Goal: Information Seeking & Learning: Learn about a topic

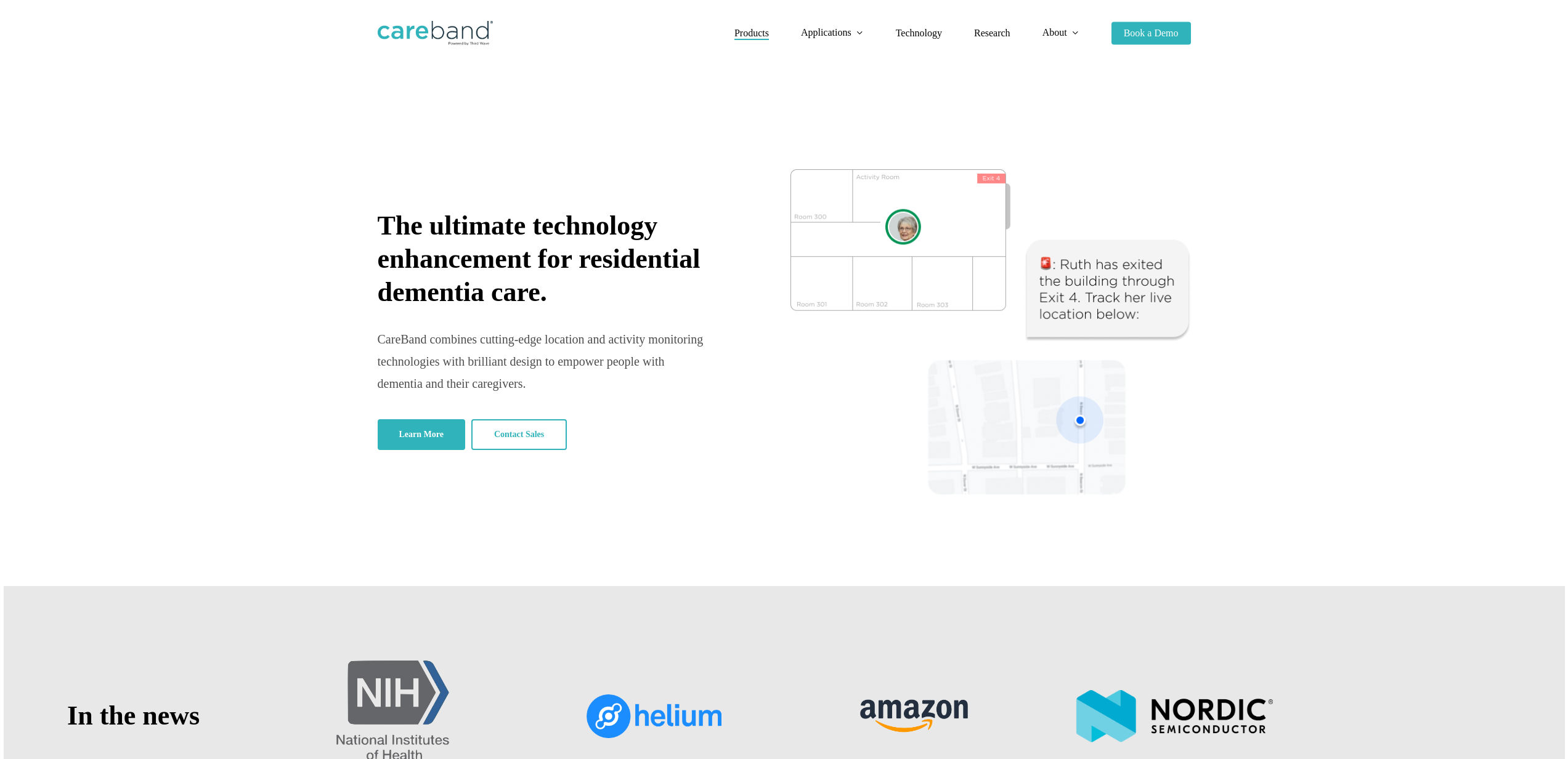
click at [759, 33] on span "Products" at bounding box center [751, 33] width 34 height 11
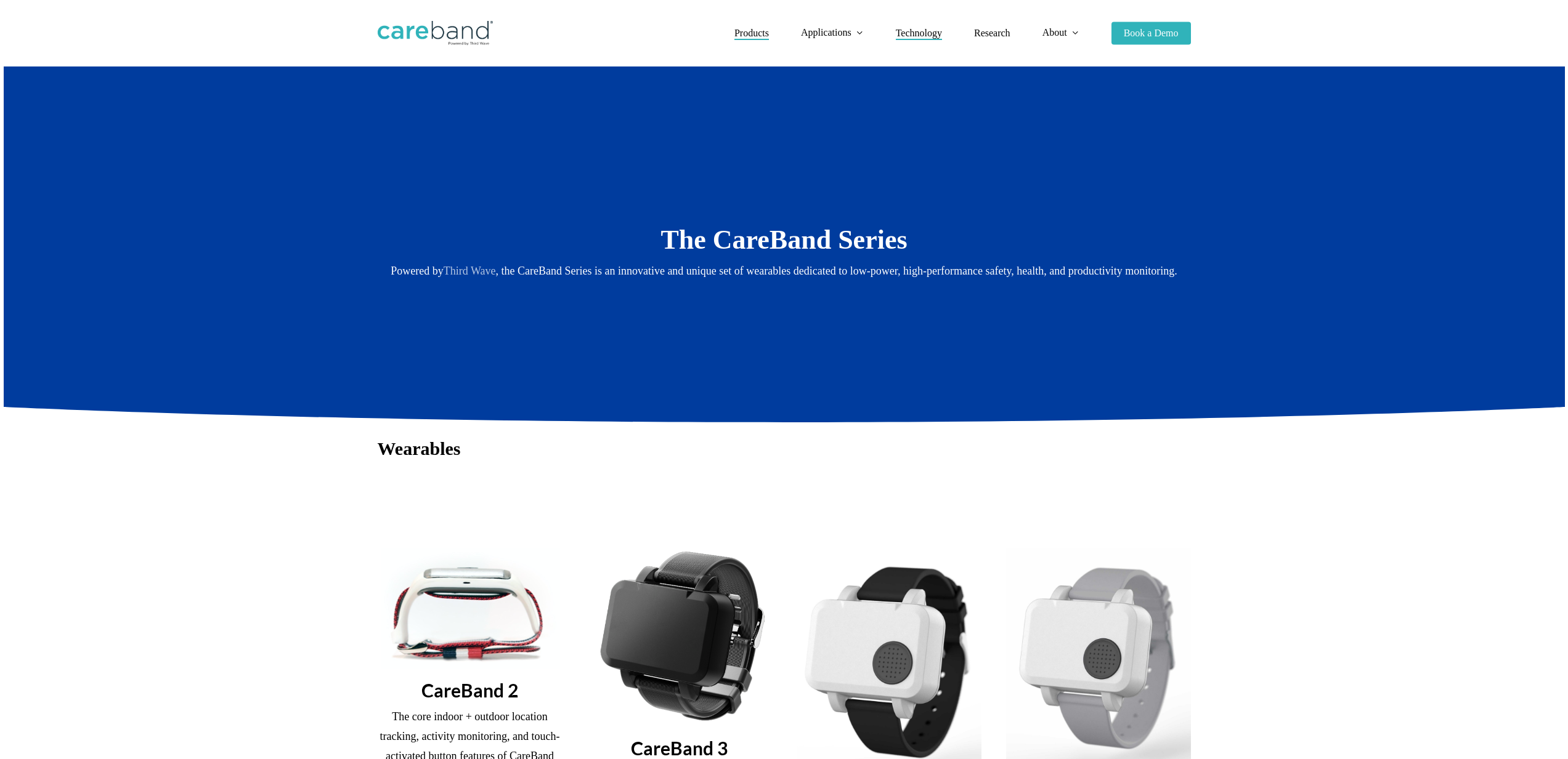
click at [916, 36] on span "Technology" at bounding box center [919, 33] width 46 height 11
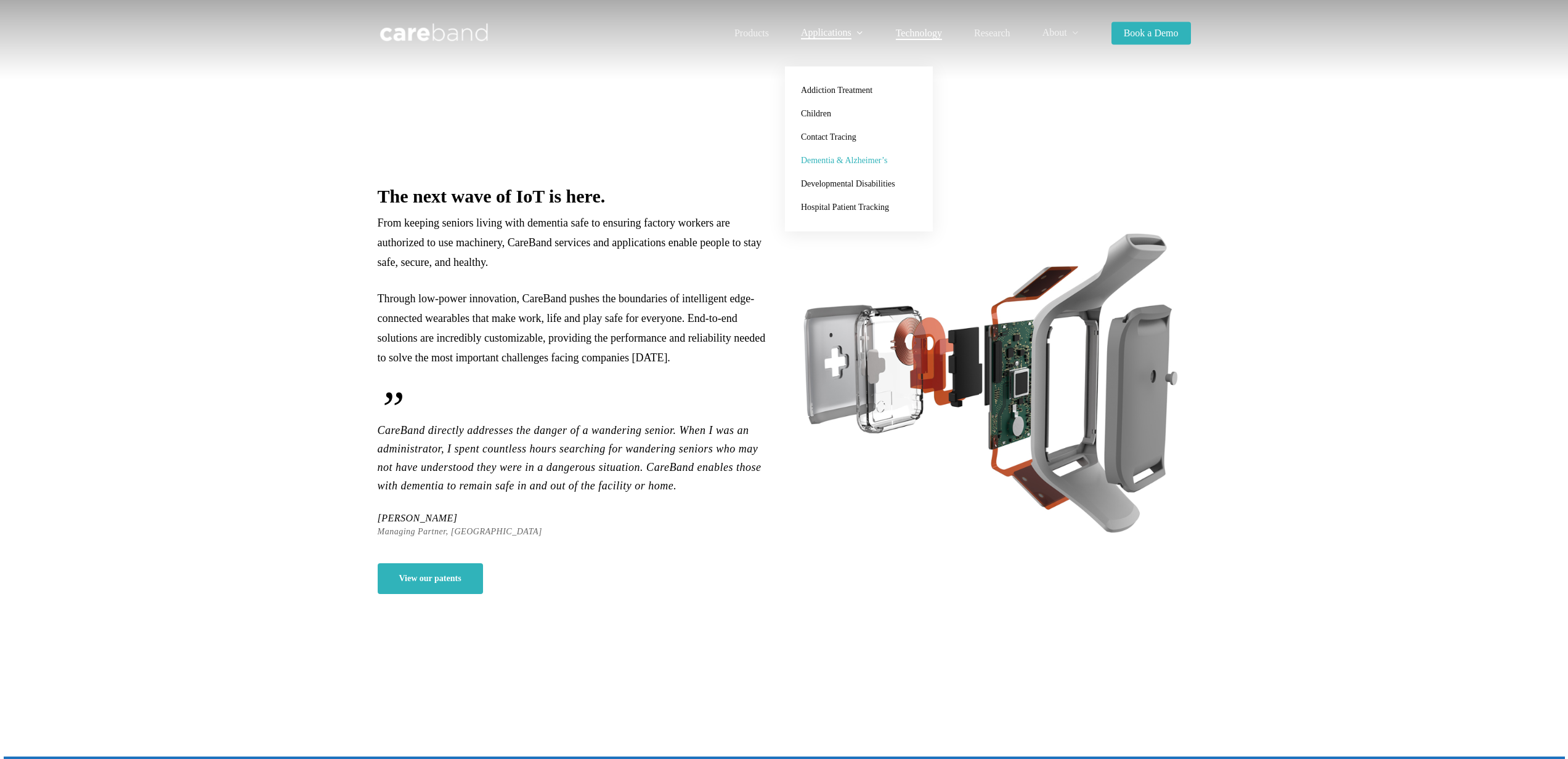
click at [880, 158] on span "Dementia & Alzheimer’s" at bounding box center [844, 160] width 86 height 9
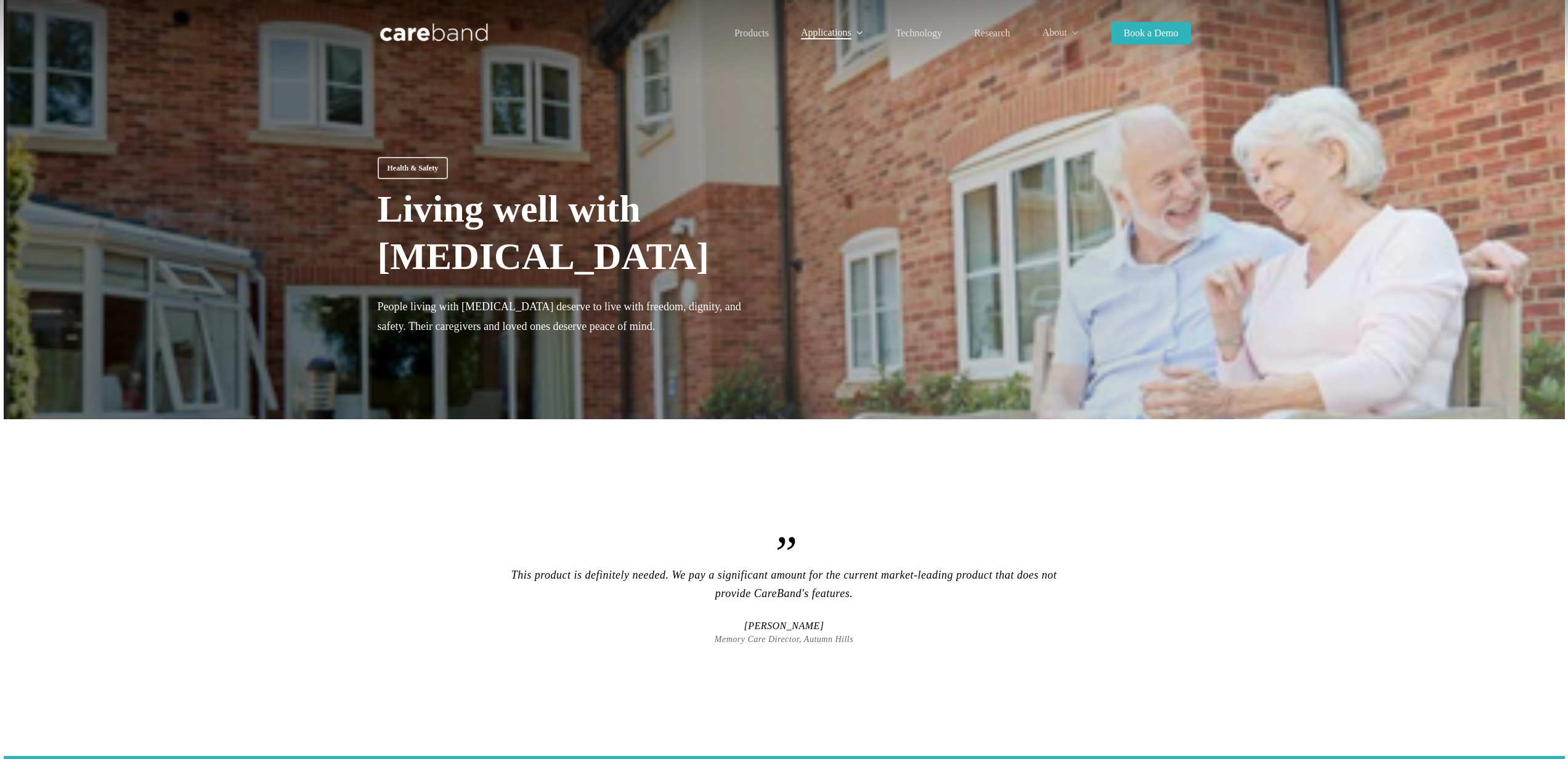
click at [462, 38] on img at bounding box center [434, 33] width 113 height 24
